Goal: Information Seeking & Learning: Check status

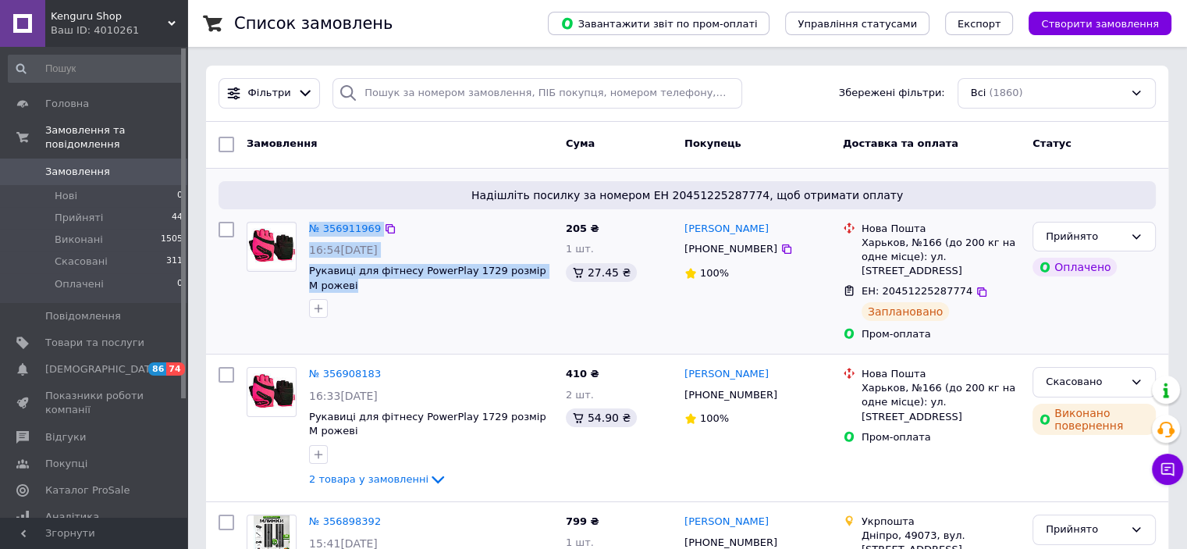
drag, startPoint x: 297, startPoint y: 265, endPoint x: 481, endPoint y: 283, distance: 184.2
click at [481, 283] on div "№ 356911969 16:54[DATE] Рукавиці для фітнесу PowerPlay 1729 розмір М рожеві" at bounding box center [399, 269] width 319 height 109
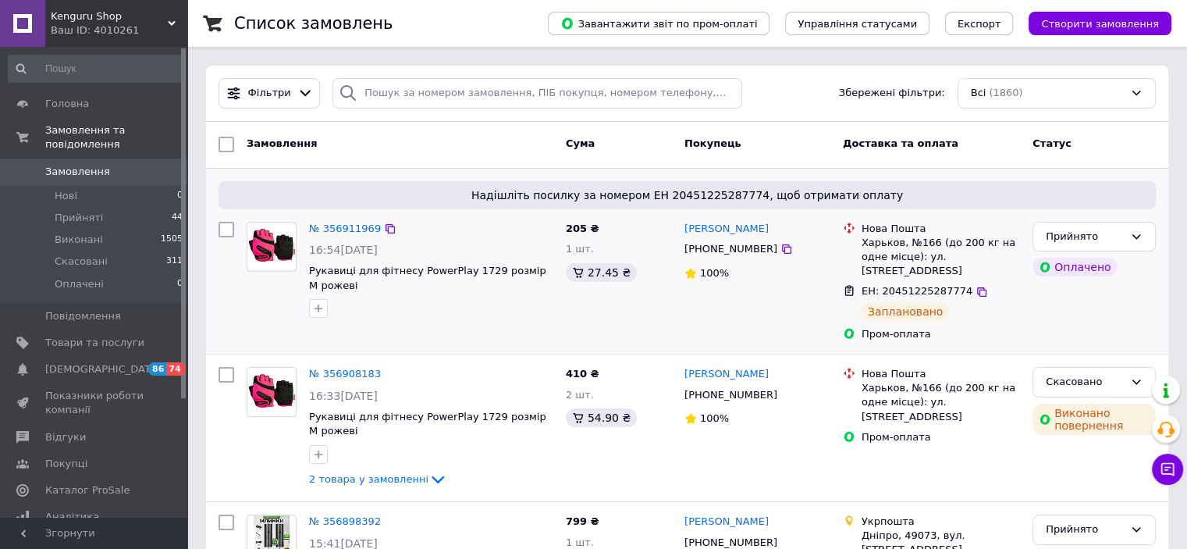
drag, startPoint x: 473, startPoint y: 308, endPoint x: 400, endPoint y: 302, distance: 72.9
click at [470, 308] on div at bounding box center [431, 308] width 251 height 25
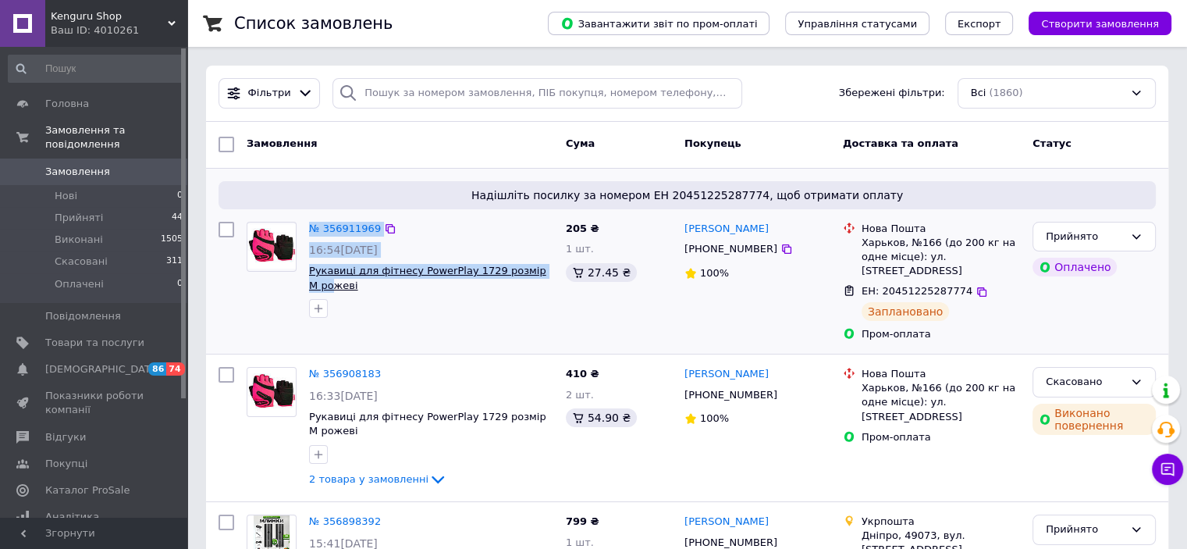
drag, startPoint x: 300, startPoint y: 278, endPoint x: 325, endPoint y: 284, distance: 25.7
click at [325, 284] on div "№ 356911969 16:54[DATE] Рукавиці для фітнесу PowerPlay 1729 розмір М рожеві" at bounding box center [399, 269] width 319 height 109
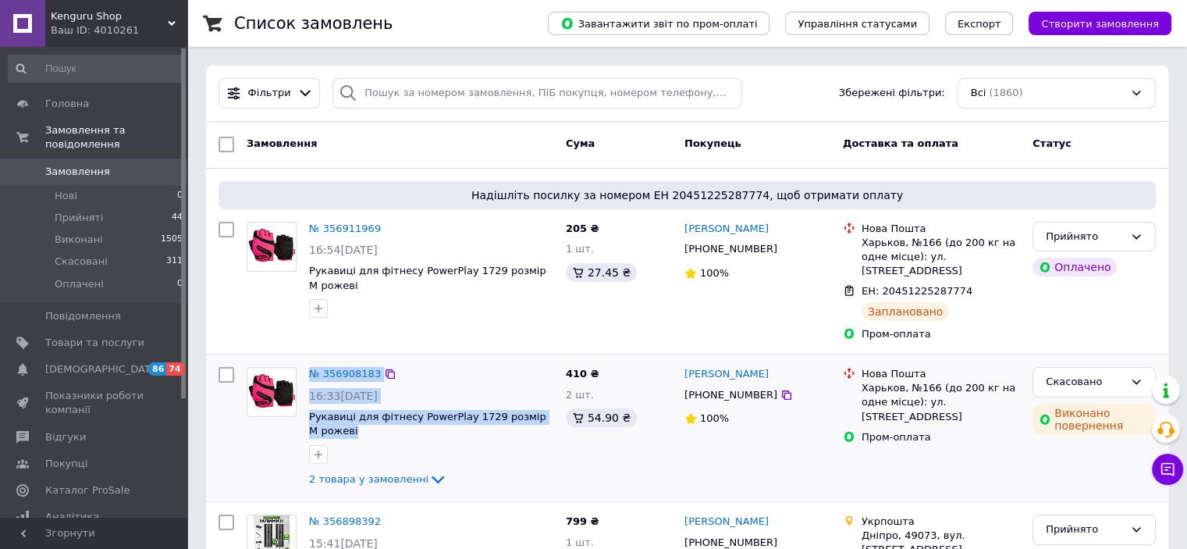
drag, startPoint x: 298, startPoint y: 400, endPoint x: 356, endPoint y: 415, distance: 59.6
click at [356, 415] on div "№ 356908183 16:33[DATE] Рукавиці для фітнесу PowerPlay 1729 розмір М рожеві 2 т…" at bounding box center [399, 428] width 319 height 134
click at [490, 361] on div "№ 356908183 16:33[DATE] Рукавиці для фітнесу PowerPlay 1729 розмір М рожеві 2 т…" at bounding box center [431, 428] width 257 height 134
drag, startPoint x: 290, startPoint y: 425, endPoint x: 356, endPoint y: 340, distance: 108.0
click at [359, 433] on div "№ 356908183 16:33[DATE] Рукавиці для фітнесу PowerPlay 1729 розмір М рожеві 2 т…" at bounding box center [399, 428] width 319 height 134
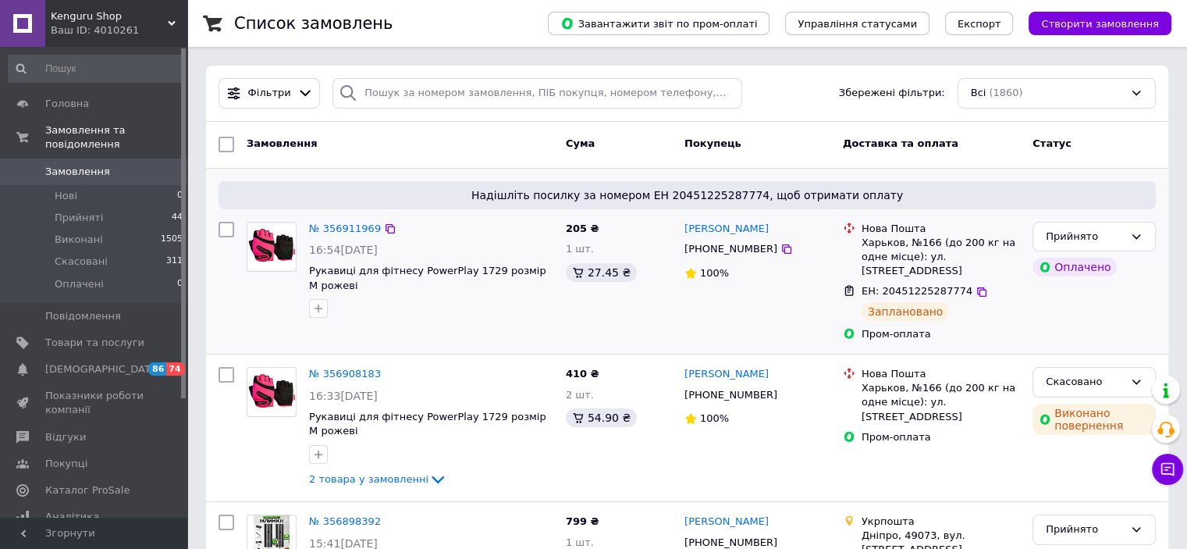
click at [364, 319] on div at bounding box center [431, 308] width 251 height 25
drag, startPoint x: 306, startPoint y: 268, endPoint x: 464, endPoint y: 295, distance: 160.0
click at [464, 295] on div "№ 356911969 16:54[DATE] Рукавиці для фітнесу PowerPlay 1729 розмір М рожеві" at bounding box center [431, 269] width 257 height 109
copy div "Рукавиці для фітнесу PowerPlay 1729 розмір М рожеві"
